Goal: Transaction & Acquisition: Book appointment/travel/reservation

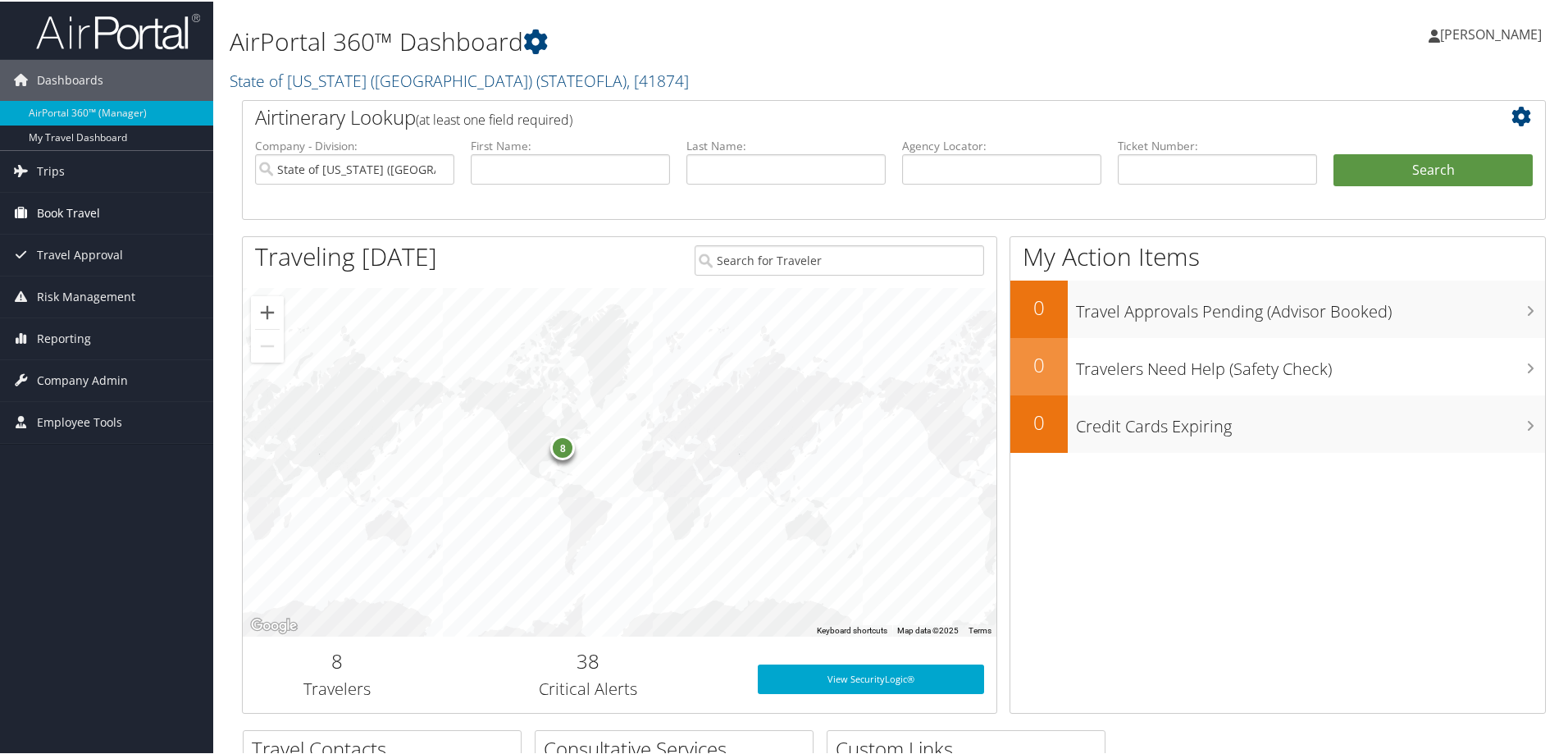
click at [85, 216] on span "Book Travel" at bounding box center [69, 212] width 64 height 41
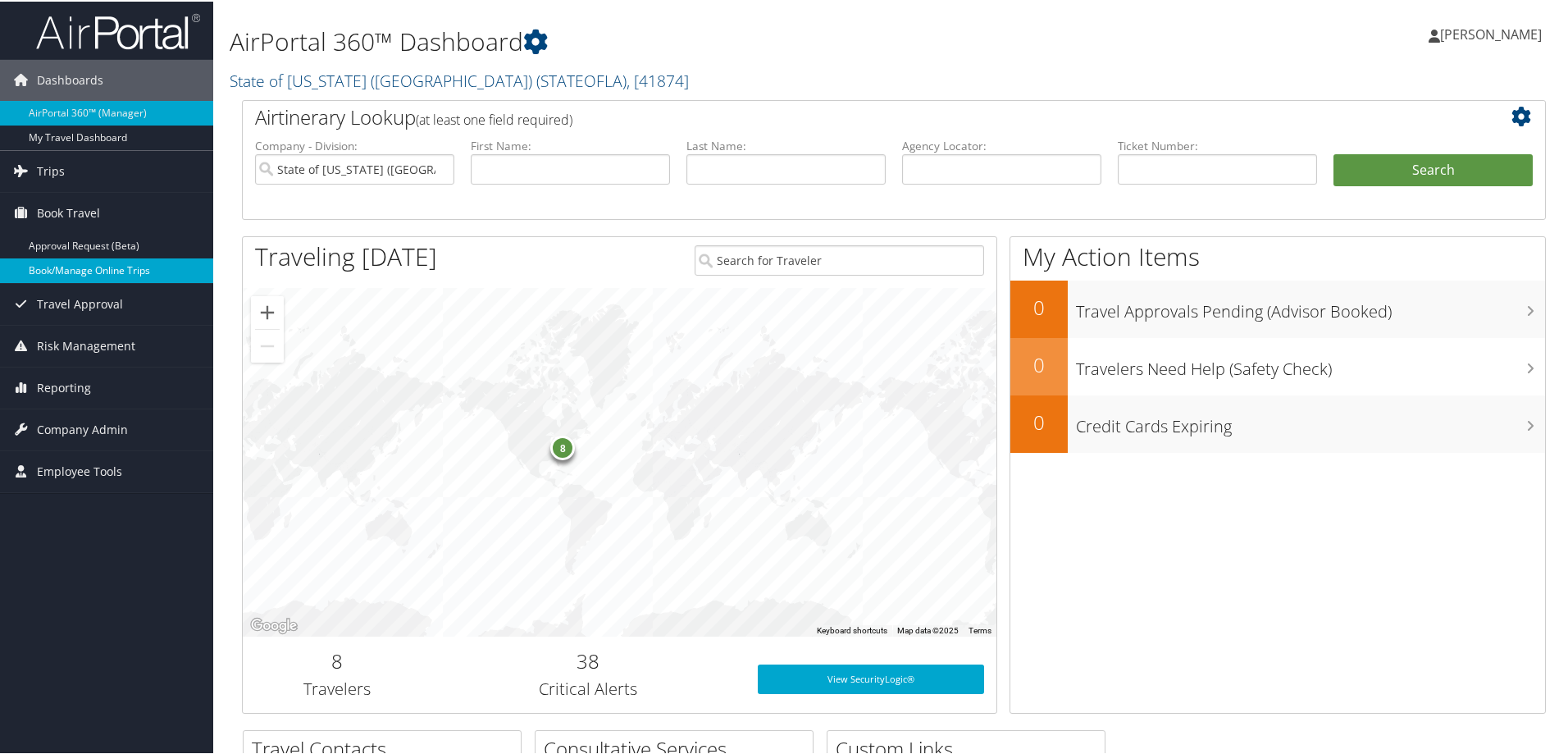
click at [82, 276] on link "Book/Manage Online Trips" at bounding box center [107, 269] width 214 height 25
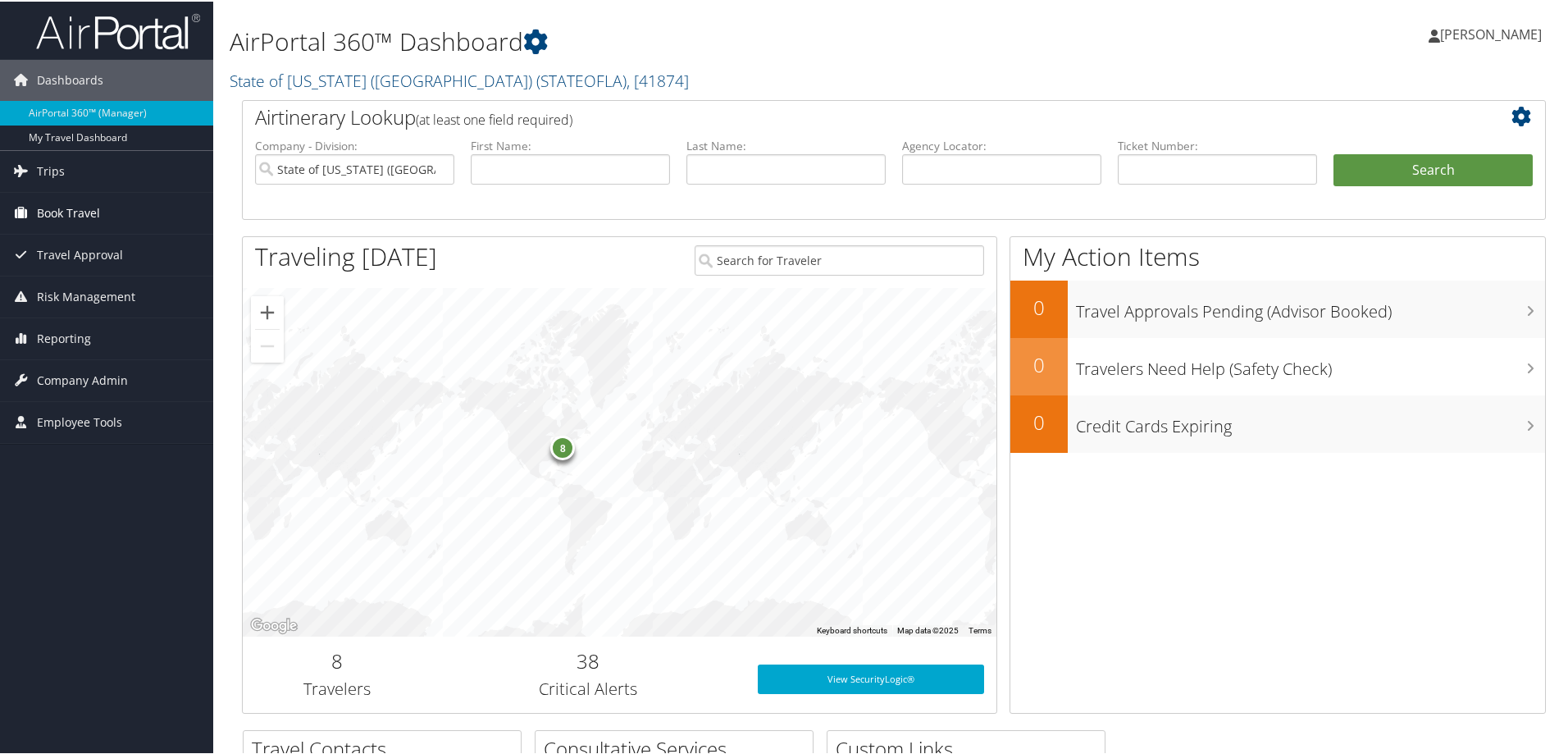
click at [59, 211] on span "Book Travel" at bounding box center [69, 212] width 64 height 41
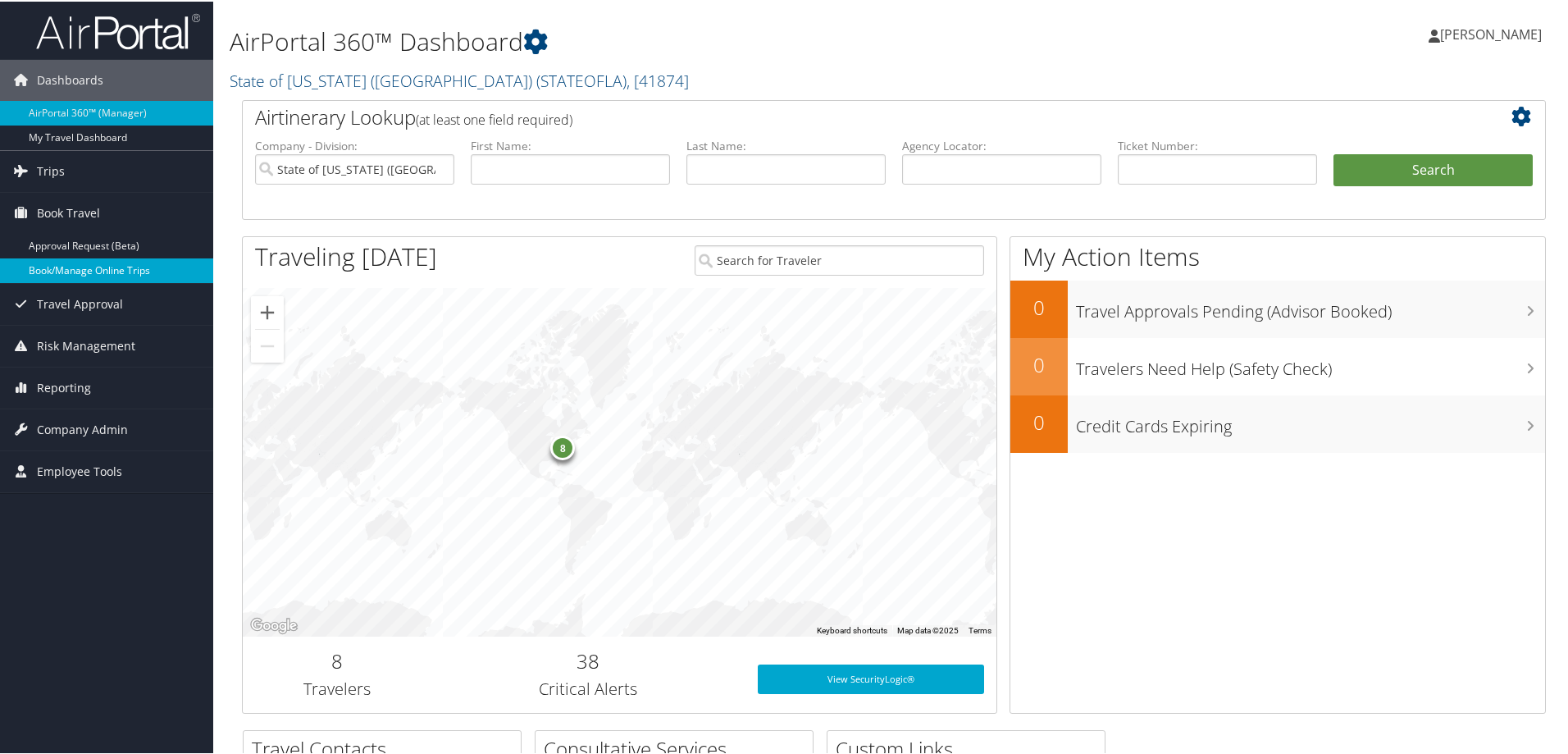
click at [71, 270] on link "Book/Manage Online Trips" at bounding box center [107, 269] width 214 height 25
